Goal: Information Seeking & Learning: Learn about a topic

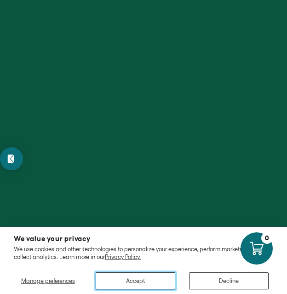
click at [138, 283] on button "Accept" at bounding box center [136, 280] width 80 height 17
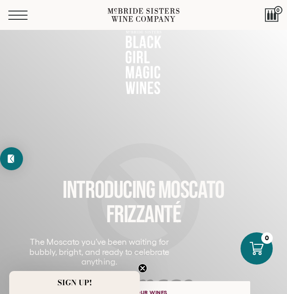
click at [13, 12] on button "Menu" at bounding box center [24, 15] width 33 height 9
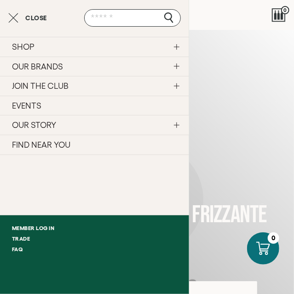
click at [44, 127] on link "OUR STORY" at bounding box center [94, 125] width 189 height 20
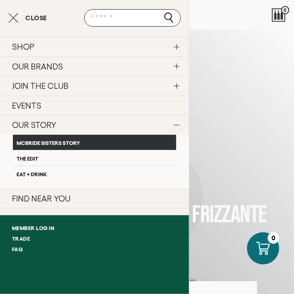
click at [46, 143] on link "McBride Sisters Story" at bounding box center [94, 142] width 163 height 15
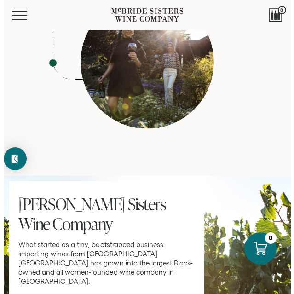
scroll to position [3680, 0]
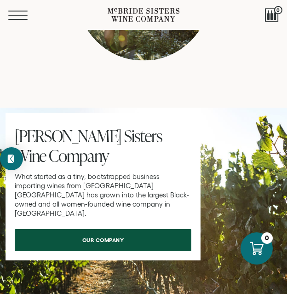
click at [16, 11] on span "Mobile Menu Trigger" at bounding box center [17, 11] width 19 height 1
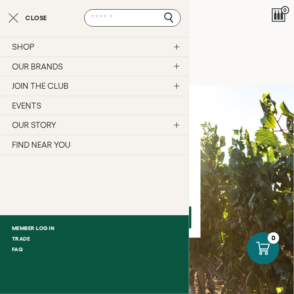
click at [176, 122] on link "OUR STORY" at bounding box center [94, 125] width 189 height 20
